Goal: Task Accomplishment & Management: Manage account settings

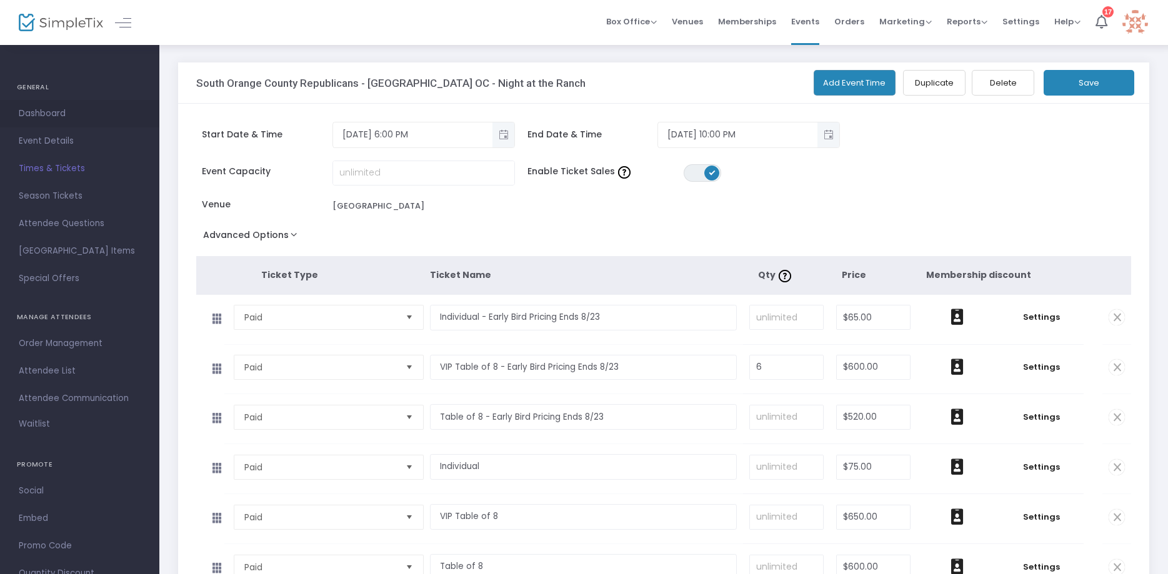
click at [57, 115] on span "Dashboard" at bounding box center [80, 114] width 122 height 16
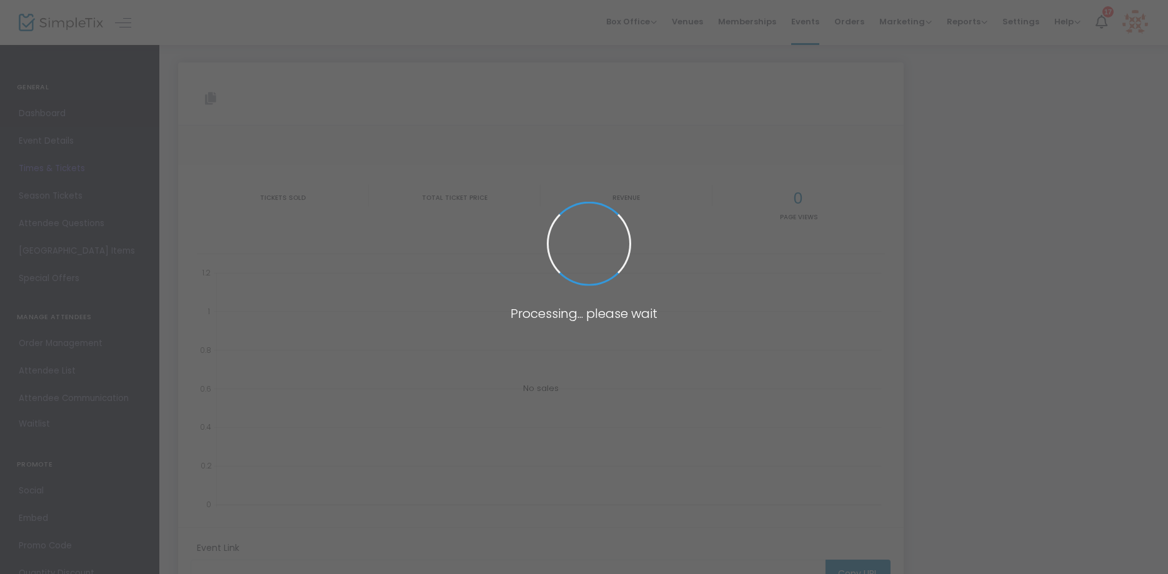
type input "https://www.simpletix.com/e/south-orange-county-republicans-yellowston-tickets-…"
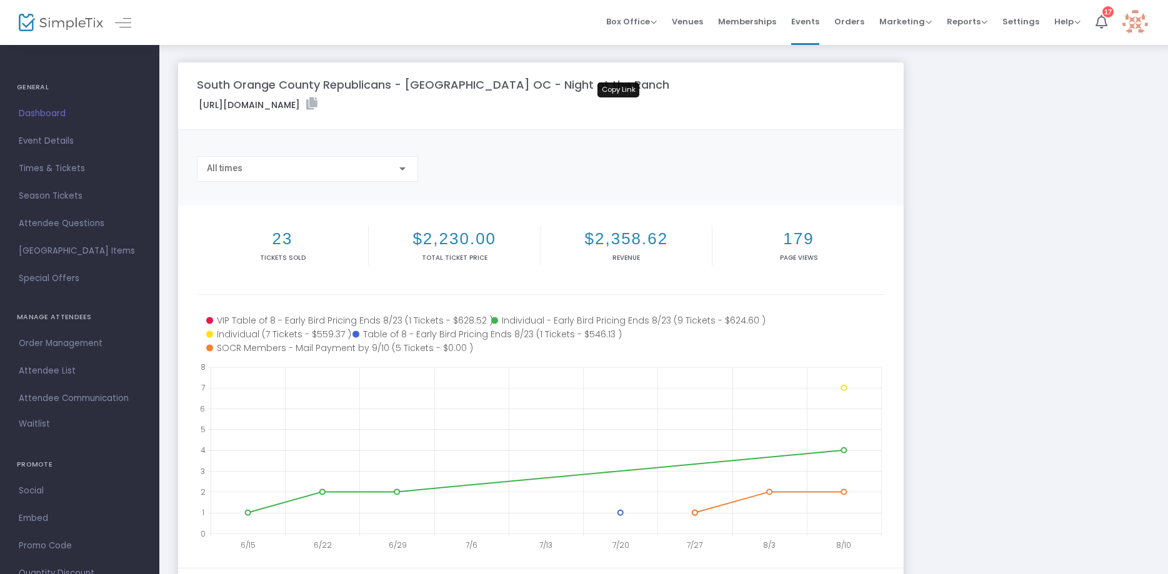
click at [317, 104] on icon at bounding box center [311, 103] width 11 height 12
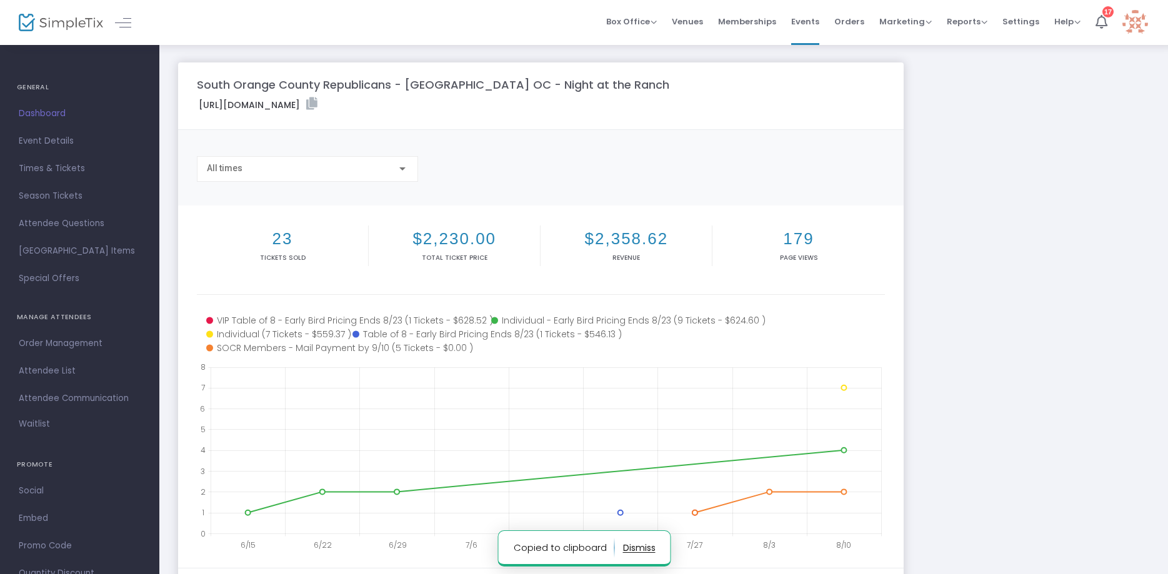
scroll to position [1025, 4]
click at [77, 171] on span "Times & Tickets" at bounding box center [80, 169] width 122 height 16
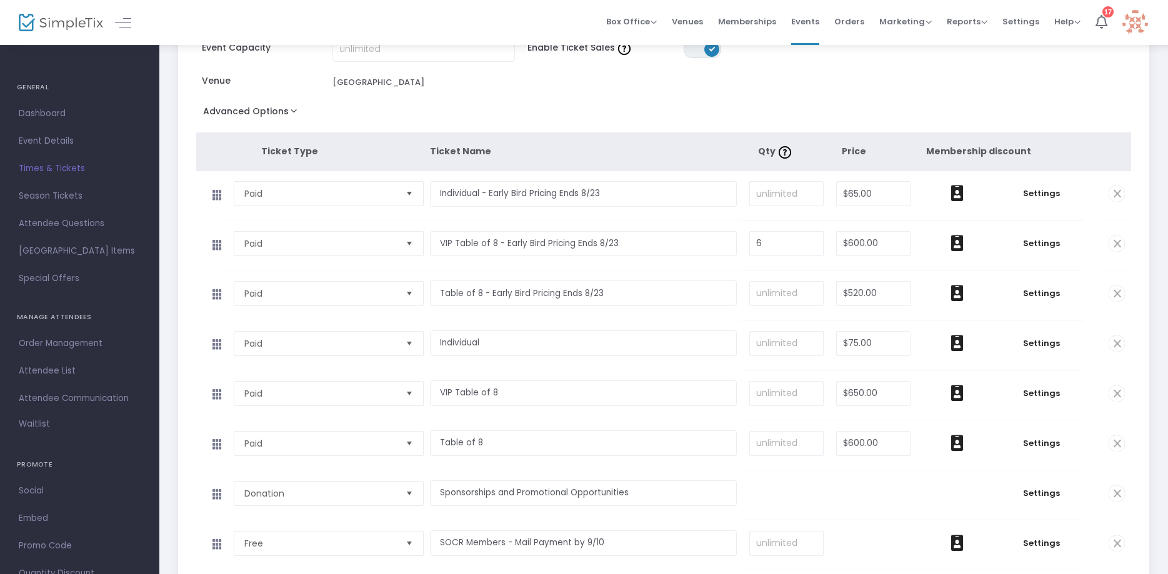
scroll to position [127, 0]
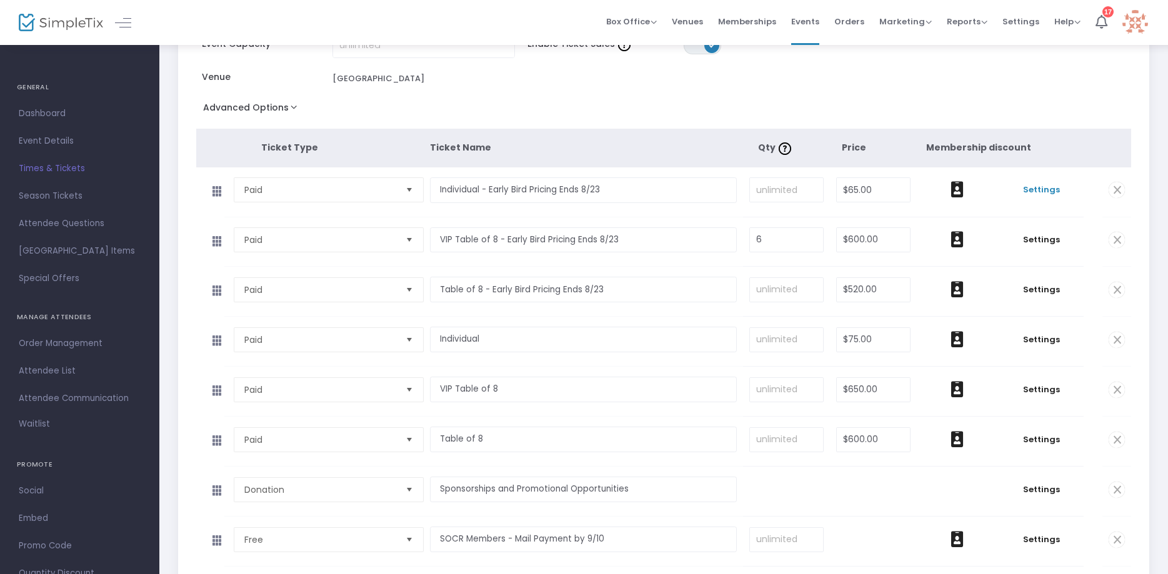
click at [1045, 191] on span "Settings" at bounding box center [1041, 190] width 73 height 12
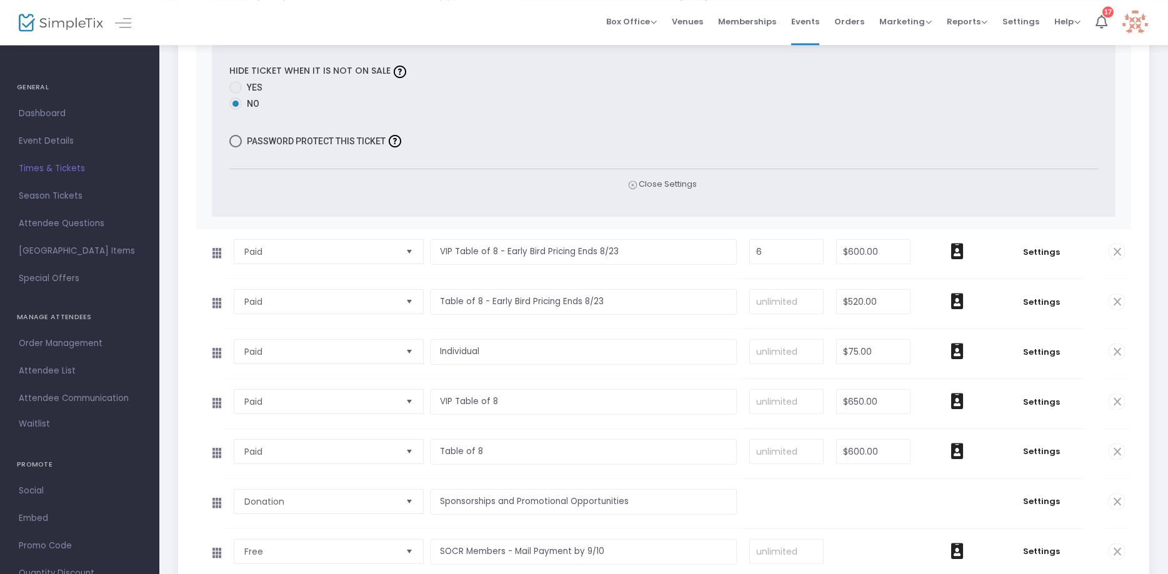
scroll to position [1144, 0]
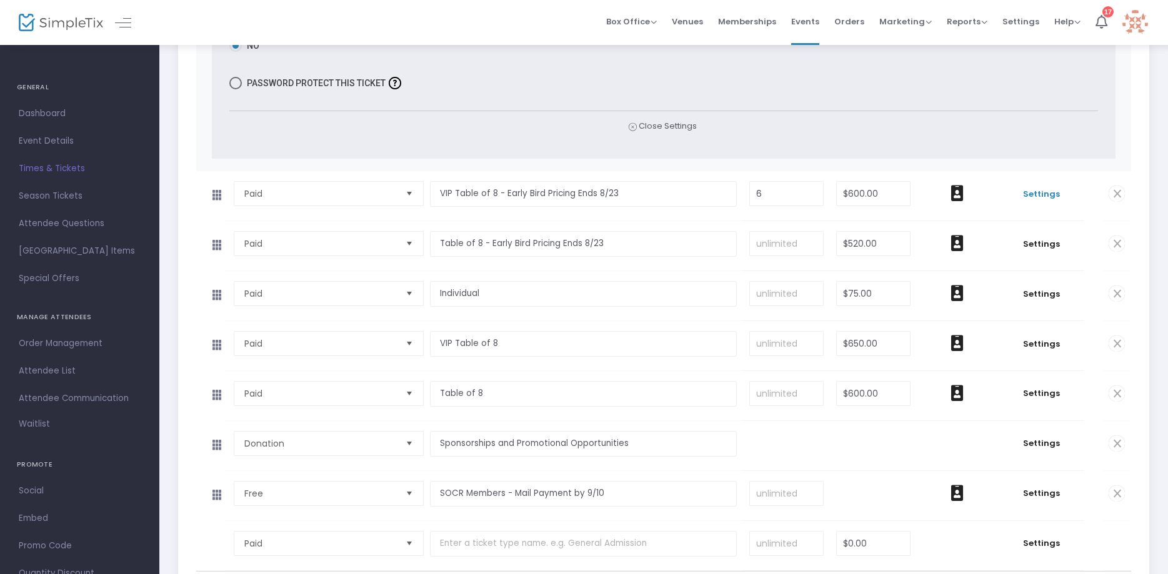
click at [1040, 199] on span "Settings" at bounding box center [1041, 194] width 73 height 12
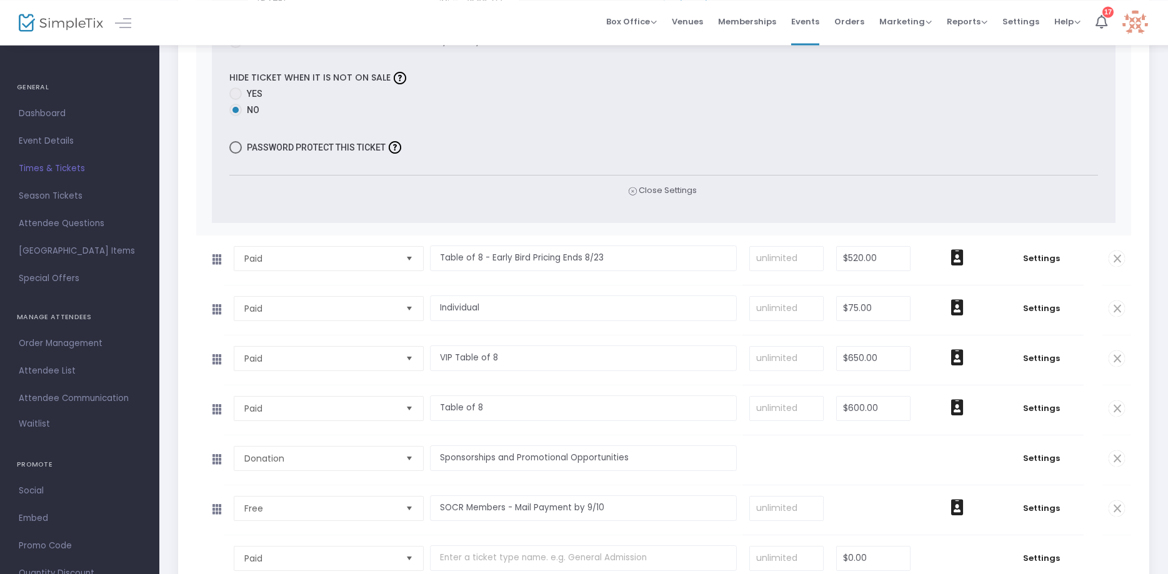
scroll to position [2160, 0]
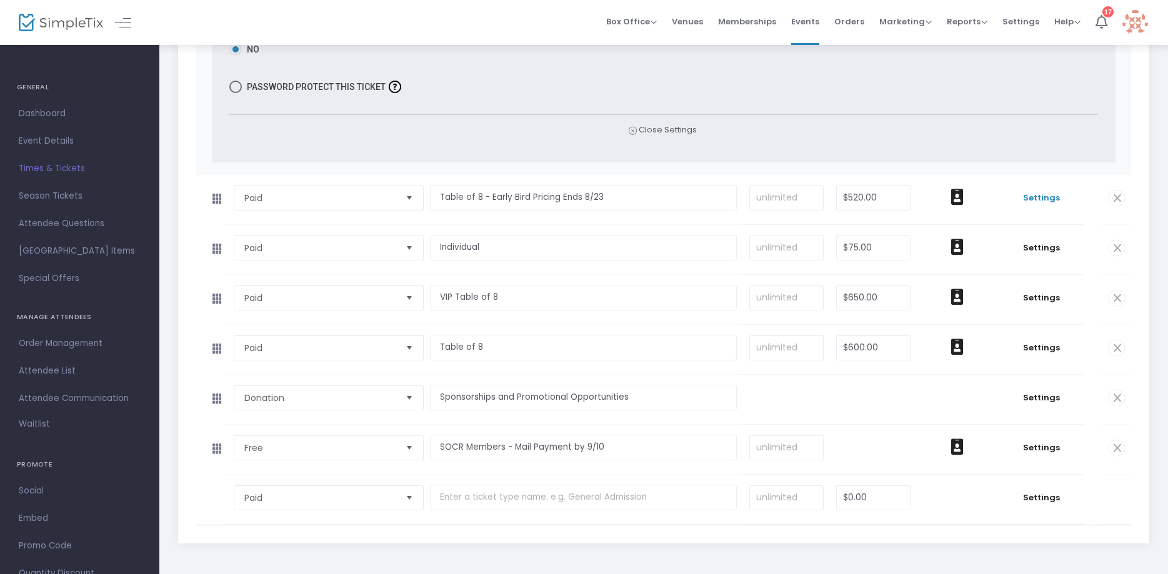
click at [1045, 204] on span "Settings" at bounding box center [1041, 198] width 73 height 12
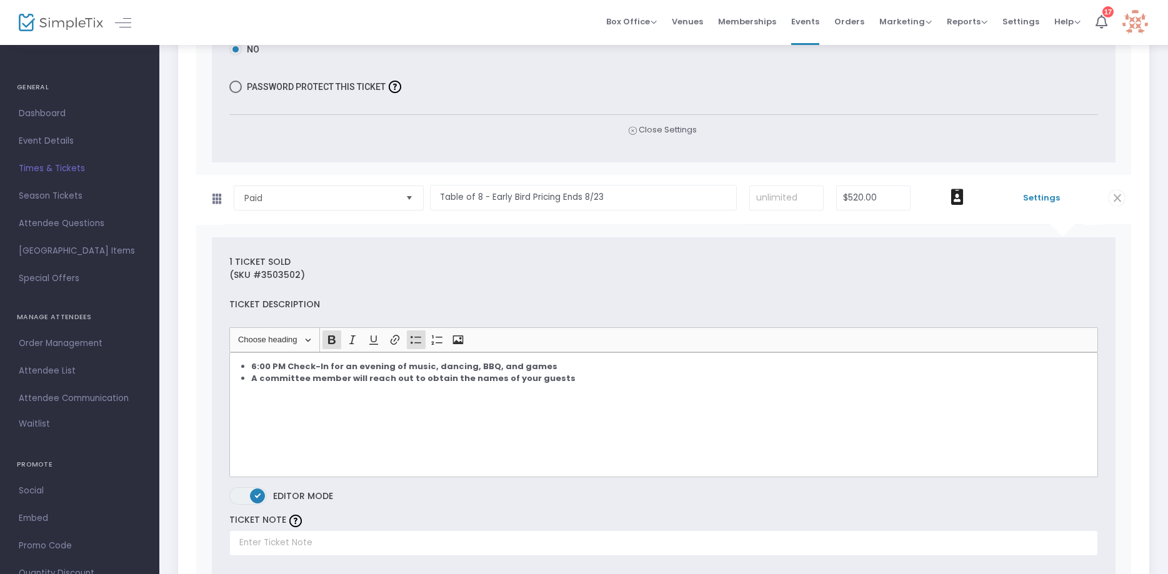
scroll to position [2668, 0]
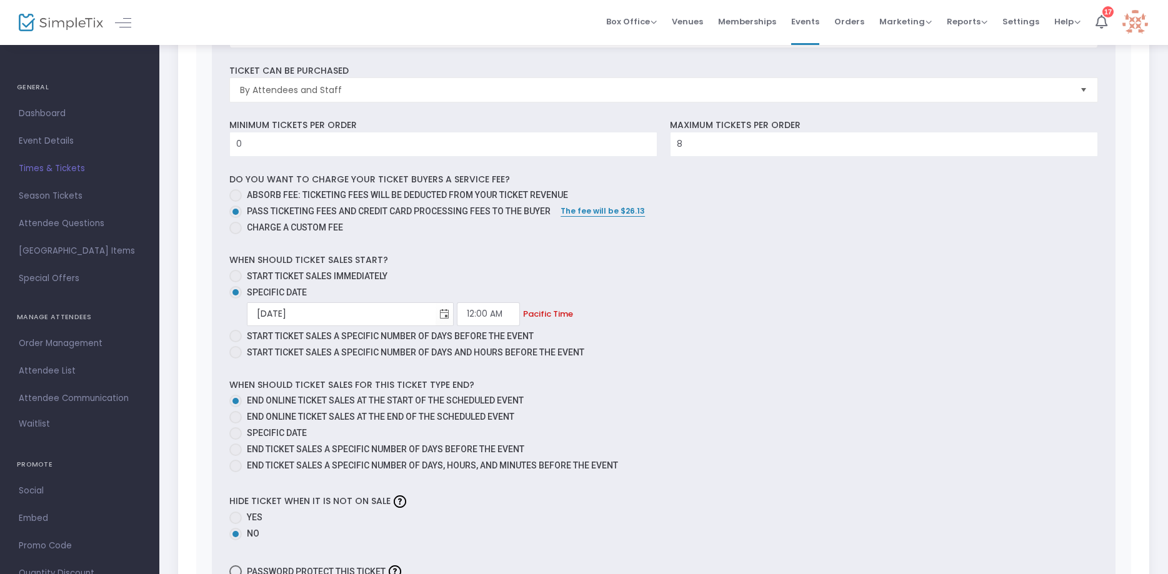
click at [232, 440] on span at bounding box center [235, 433] width 12 height 12
click at [235, 441] on input "Specific Date" at bounding box center [235, 440] width 1 height 1
radio input "true"
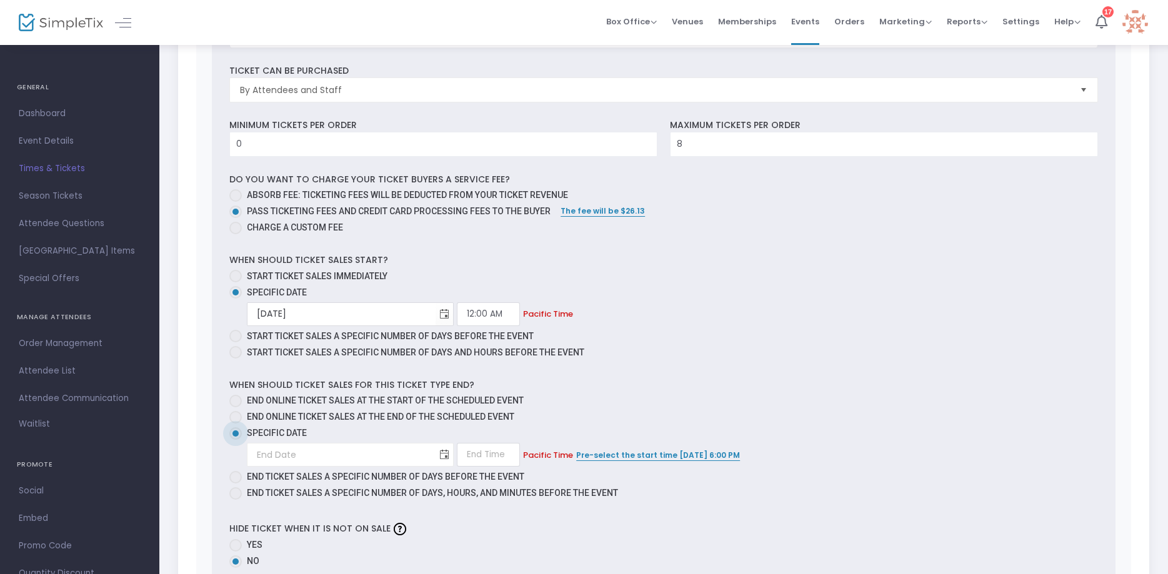
click at [436, 466] on span "Toggle calendar" at bounding box center [444, 455] width 21 height 21
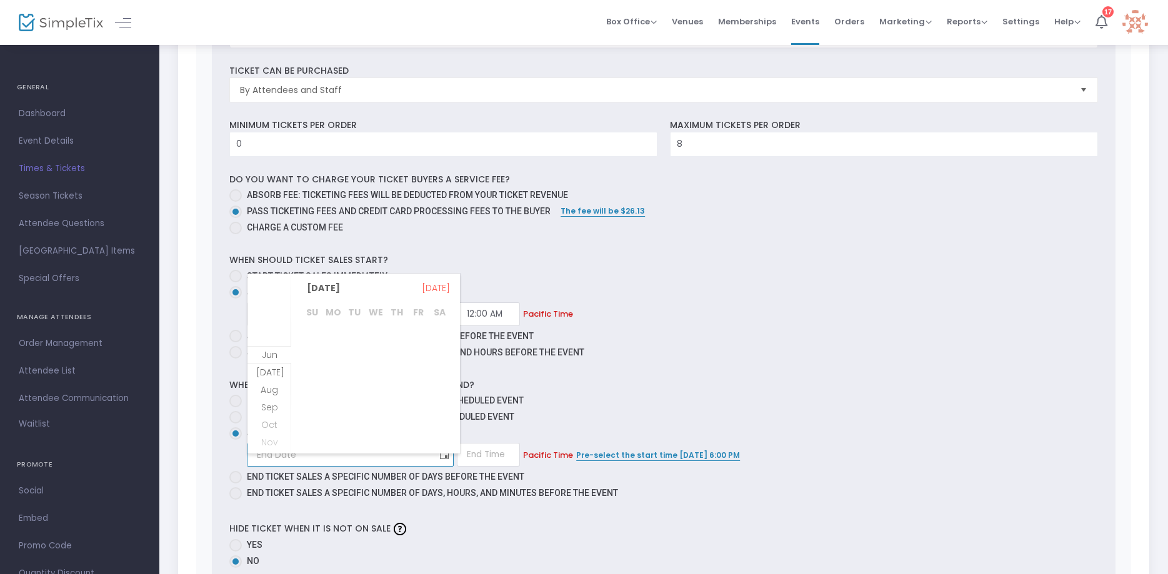
scroll to position [322, 0]
click at [311, 427] on span "24" at bounding box center [311, 427] width 21 height 21
type input "8/24/2025"
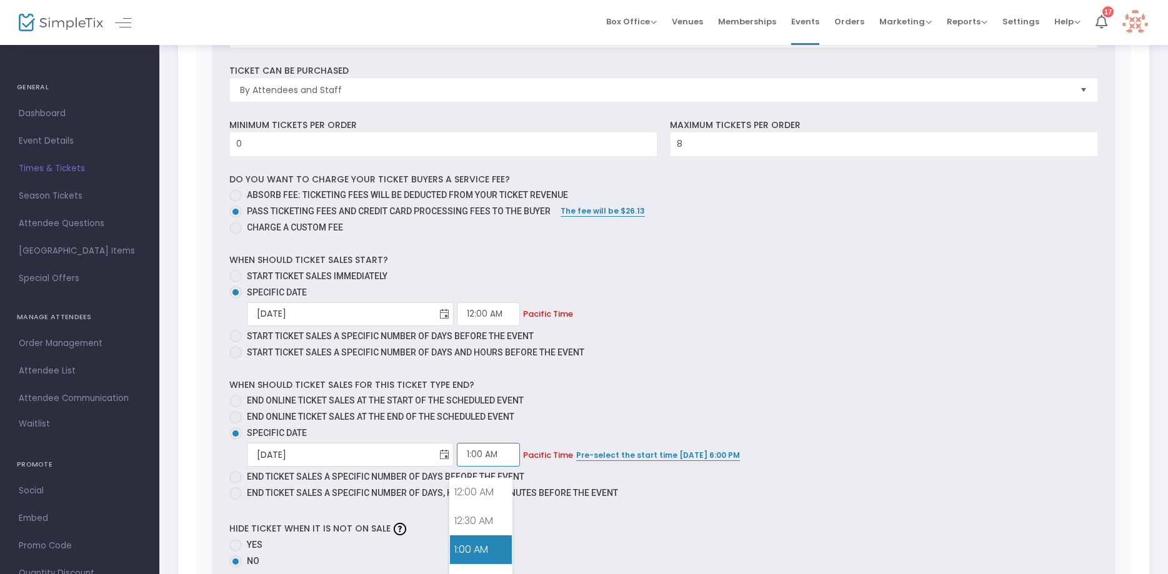
click at [492, 466] on input "1:00 AM" at bounding box center [488, 455] width 63 height 24
click at [480, 496] on link "12:00 AM" at bounding box center [481, 492] width 62 height 29
type input "12:00 AM"
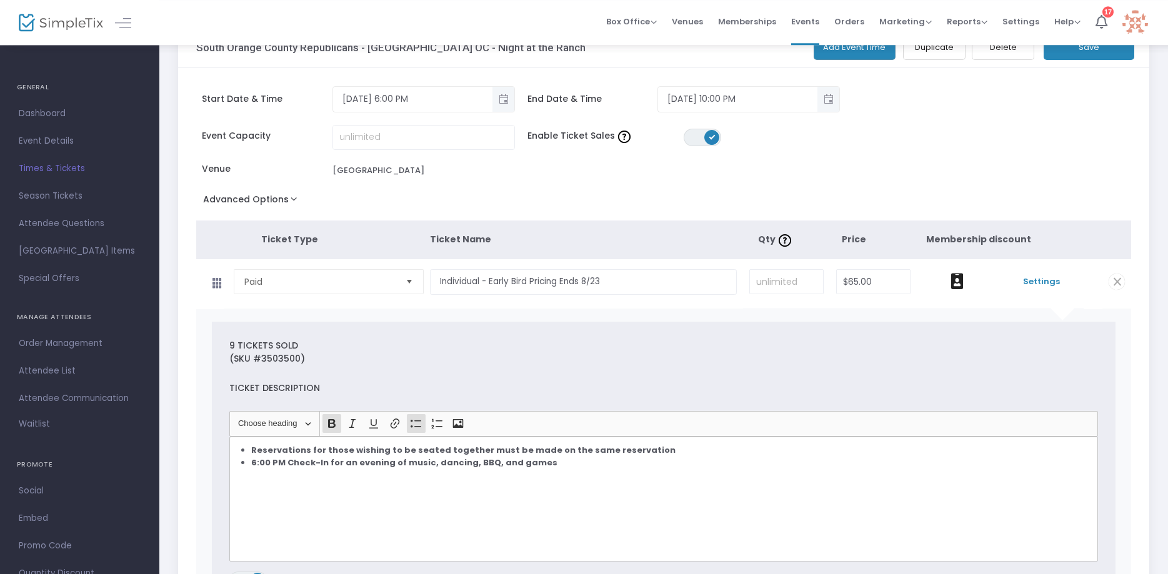
scroll to position [0, 0]
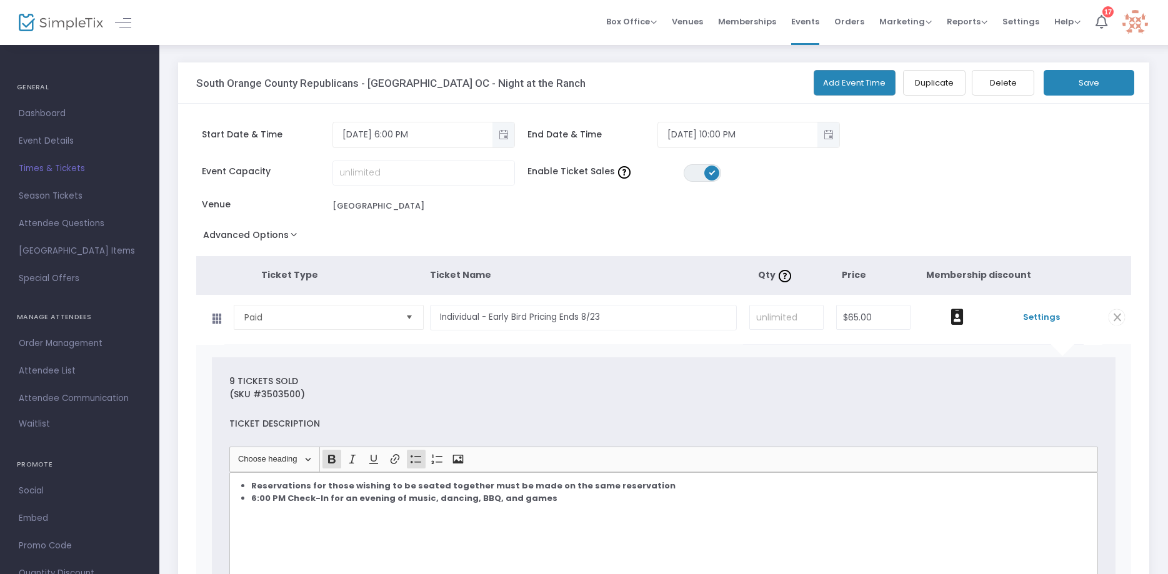
click at [1064, 84] on button "Save" at bounding box center [1089, 83] width 91 height 26
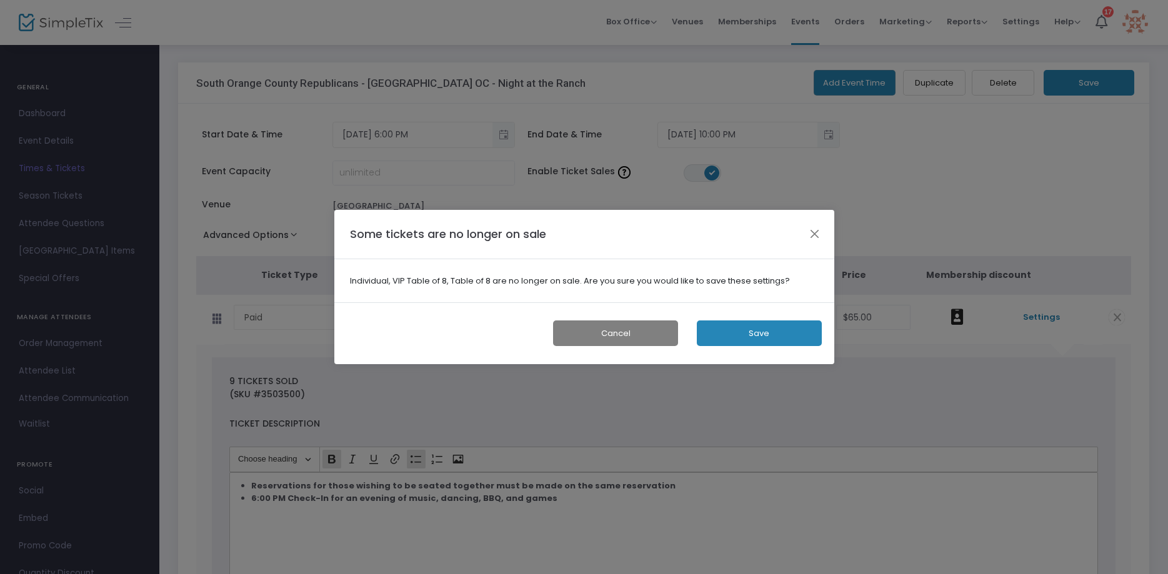
click at [734, 332] on button "Save" at bounding box center [759, 334] width 125 height 26
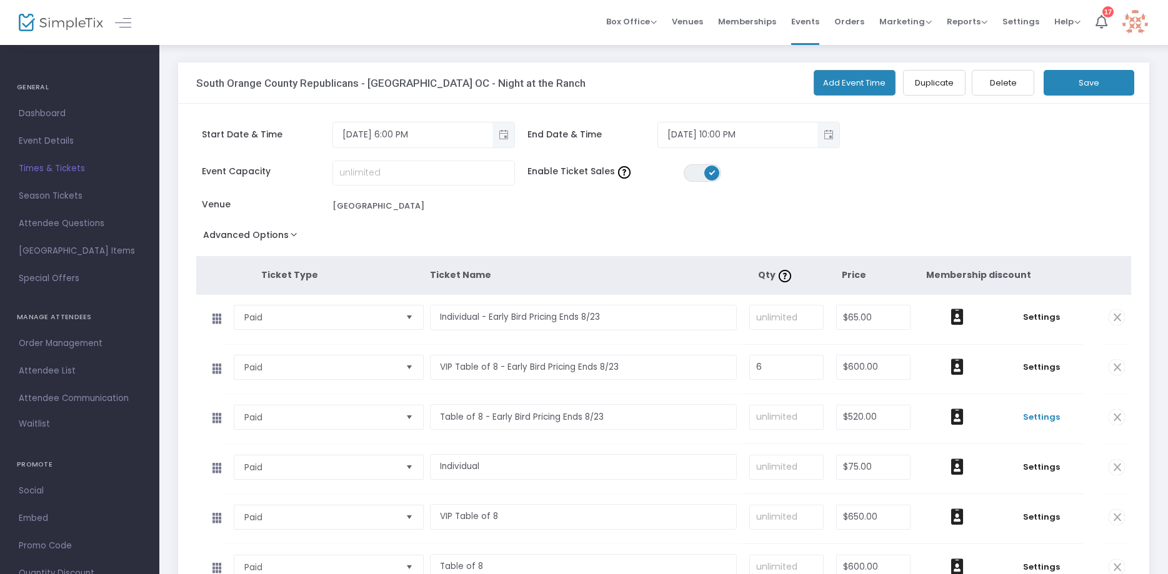
click at [1049, 421] on span "Settings" at bounding box center [1041, 417] width 73 height 12
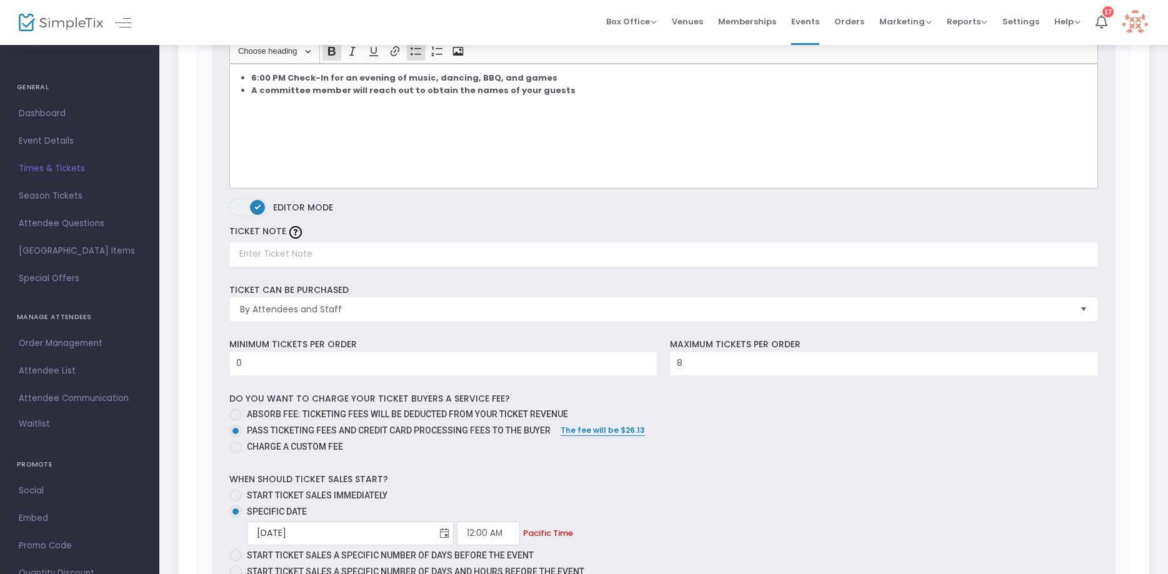
scroll to position [1016, 0]
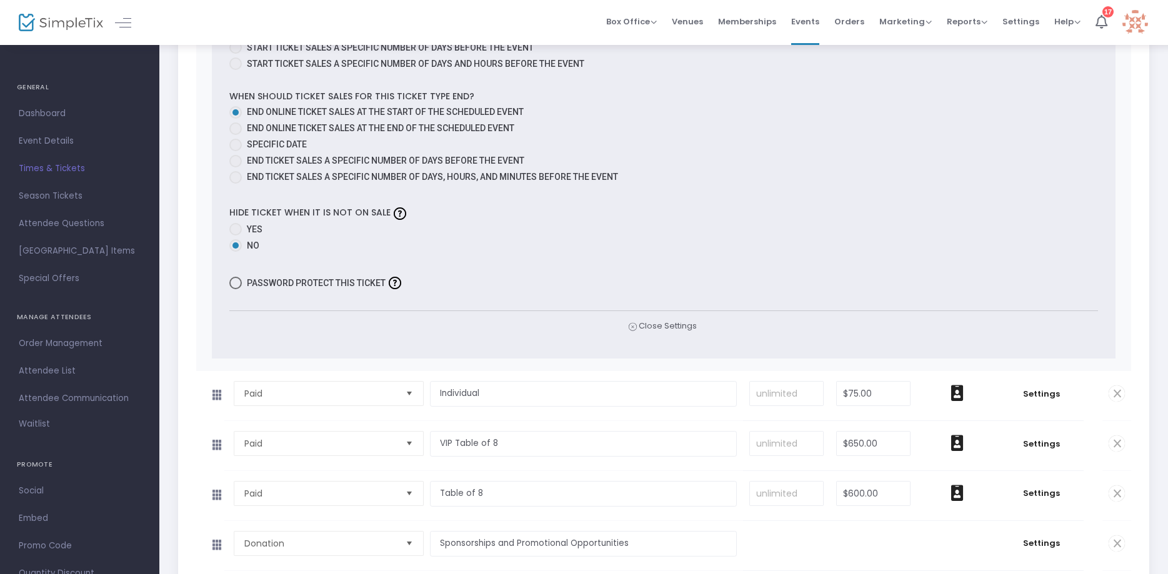
click at [240, 151] on span at bounding box center [235, 145] width 12 height 12
click at [236, 152] on input "Specific Date" at bounding box center [235, 151] width 1 height 1
radio input "true"
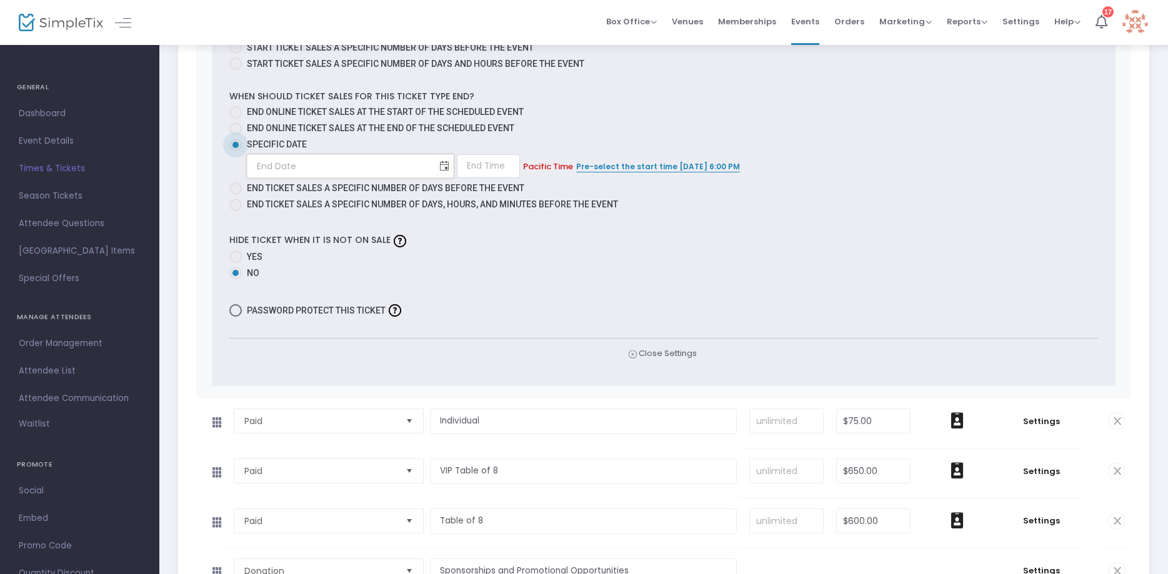
type input "month/day/year"
click at [323, 179] on input "month/day/year" at bounding box center [341, 167] width 188 height 26
click at [439, 176] on span "Toggle calendar" at bounding box center [444, 166] width 21 height 21
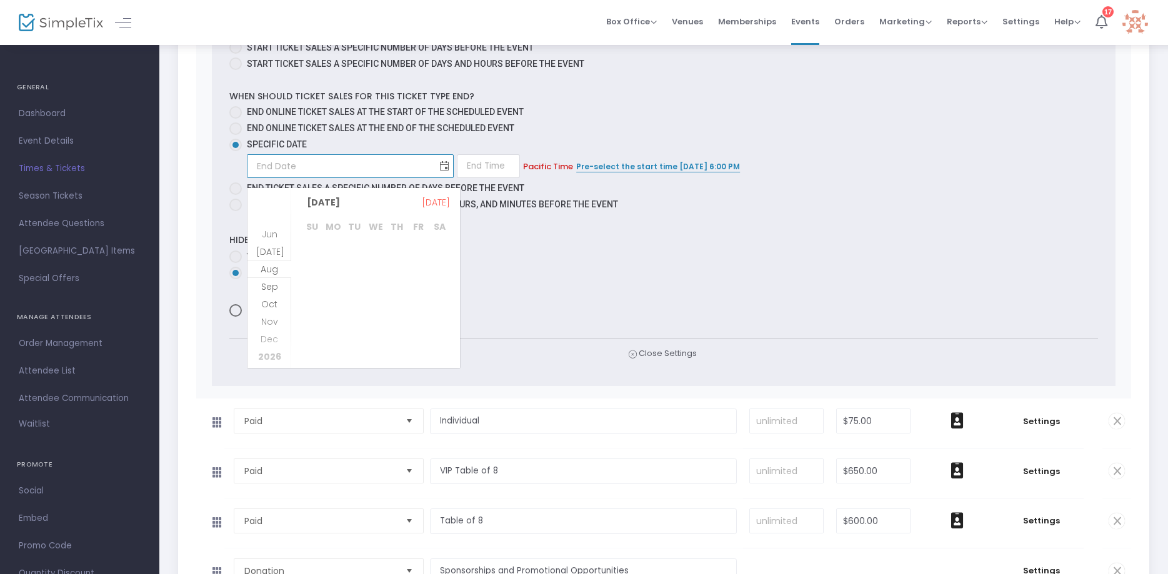
scroll to position [322, 0]
click at [315, 341] on span "24" at bounding box center [311, 341] width 21 height 21
type input "8/24/2025"
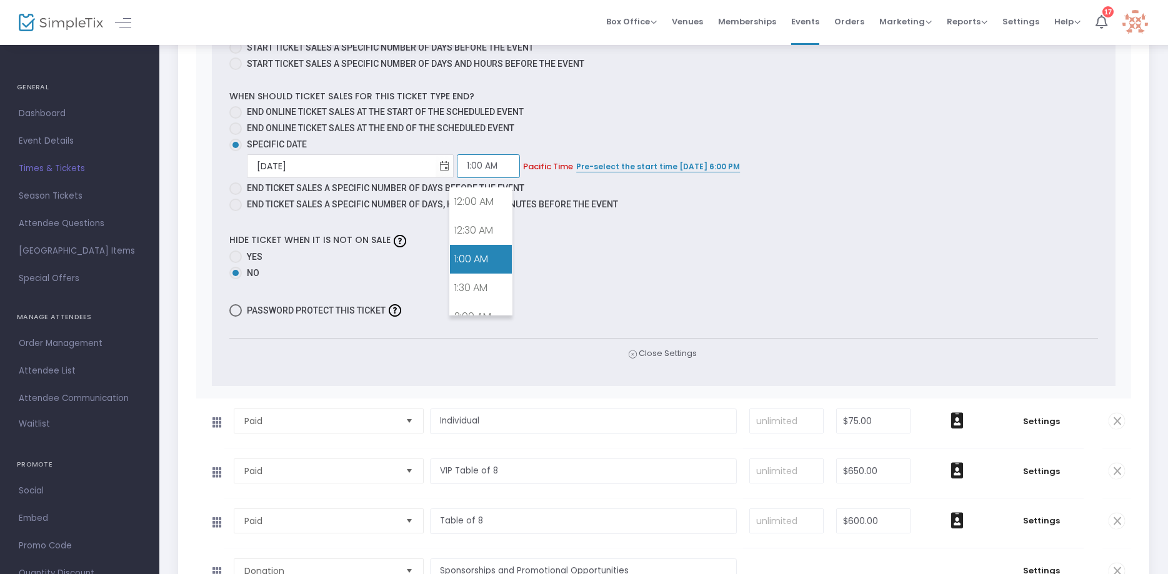
click at [463, 174] on input "1:00 AM" at bounding box center [488, 166] width 63 height 24
click at [464, 196] on link "12:00 AM" at bounding box center [481, 201] width 62 height 29
type input "12:00 AM"
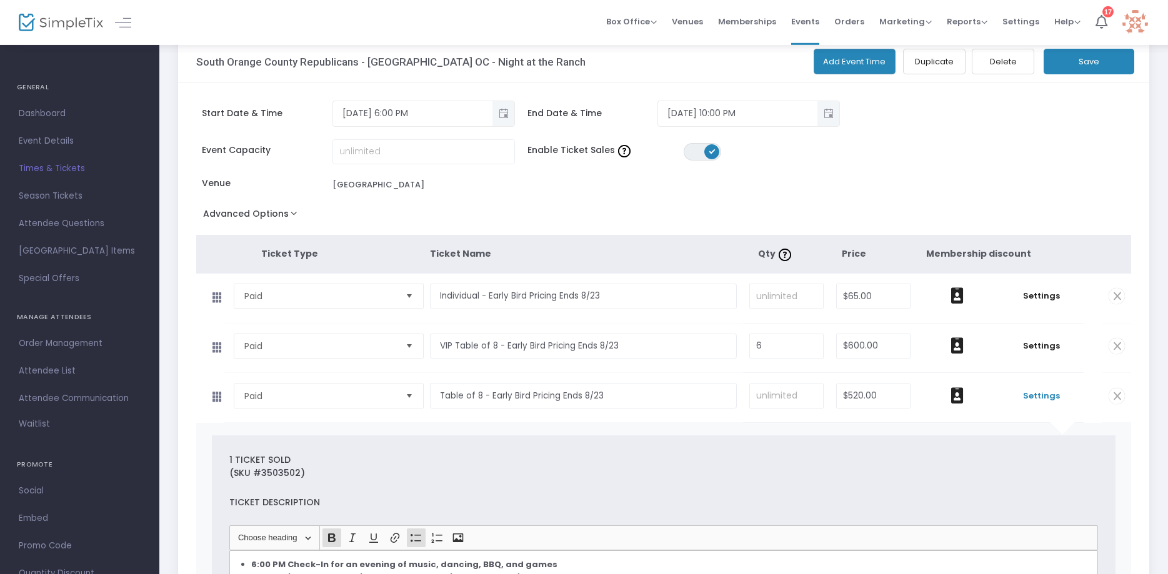
scroll to position [1, 0]
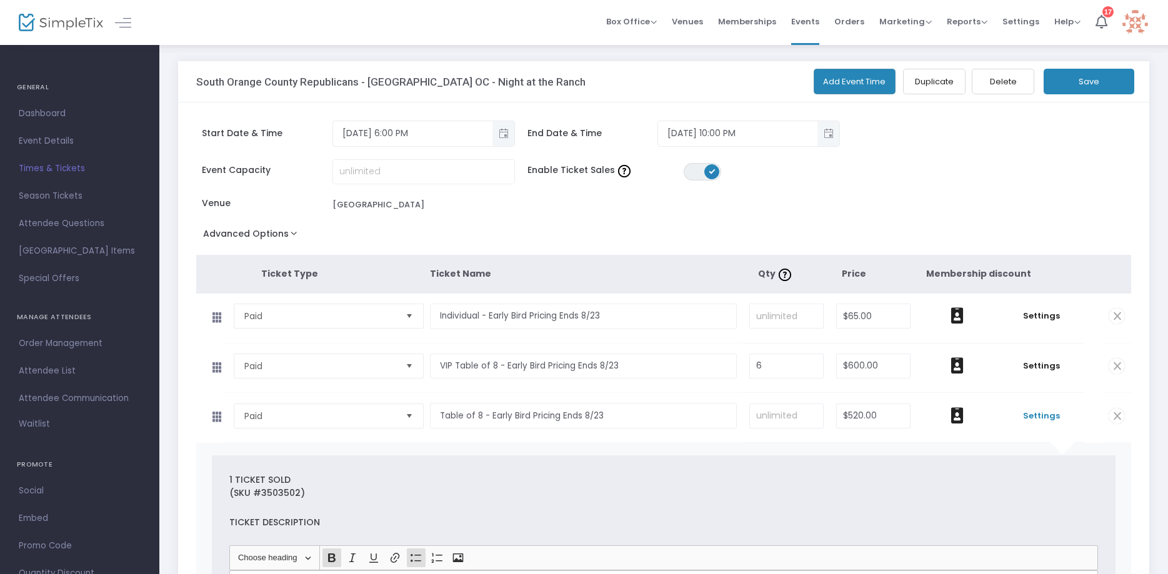
click at [1062, 87] on button "Save" at bounding box center [1089, 82] width 91 height 26
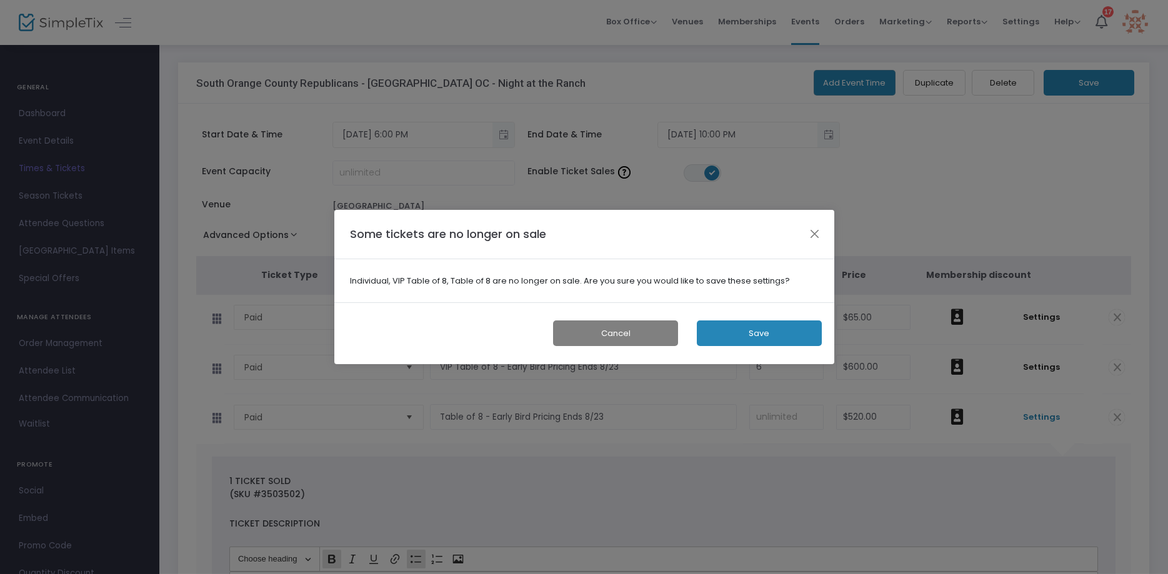
scroll to position [0, 0]
click at [742, 340] on button "Save" at bounding box center [759, 334] width 125 height 26
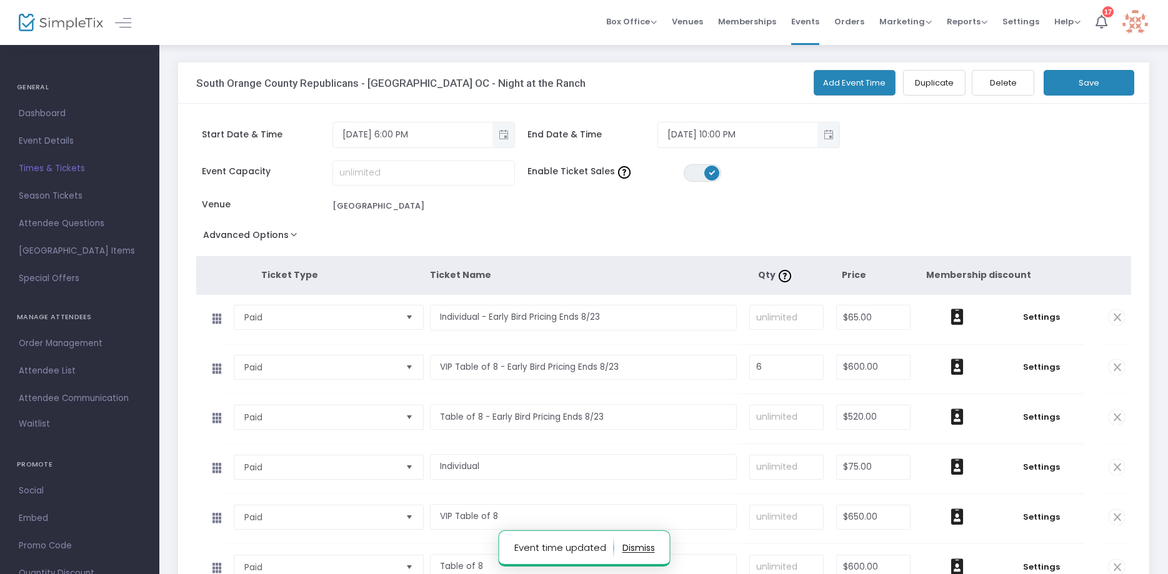
click at [1038, 165] on div "Start Date & Time 9/20/2025 6:00 PM End Date & Time 9/20/2025 10:00 PM Event Ca…" at bounding box center [663, 433] width 971 height 659
